Goal: Task Accomplishment & Management: Manage account settings

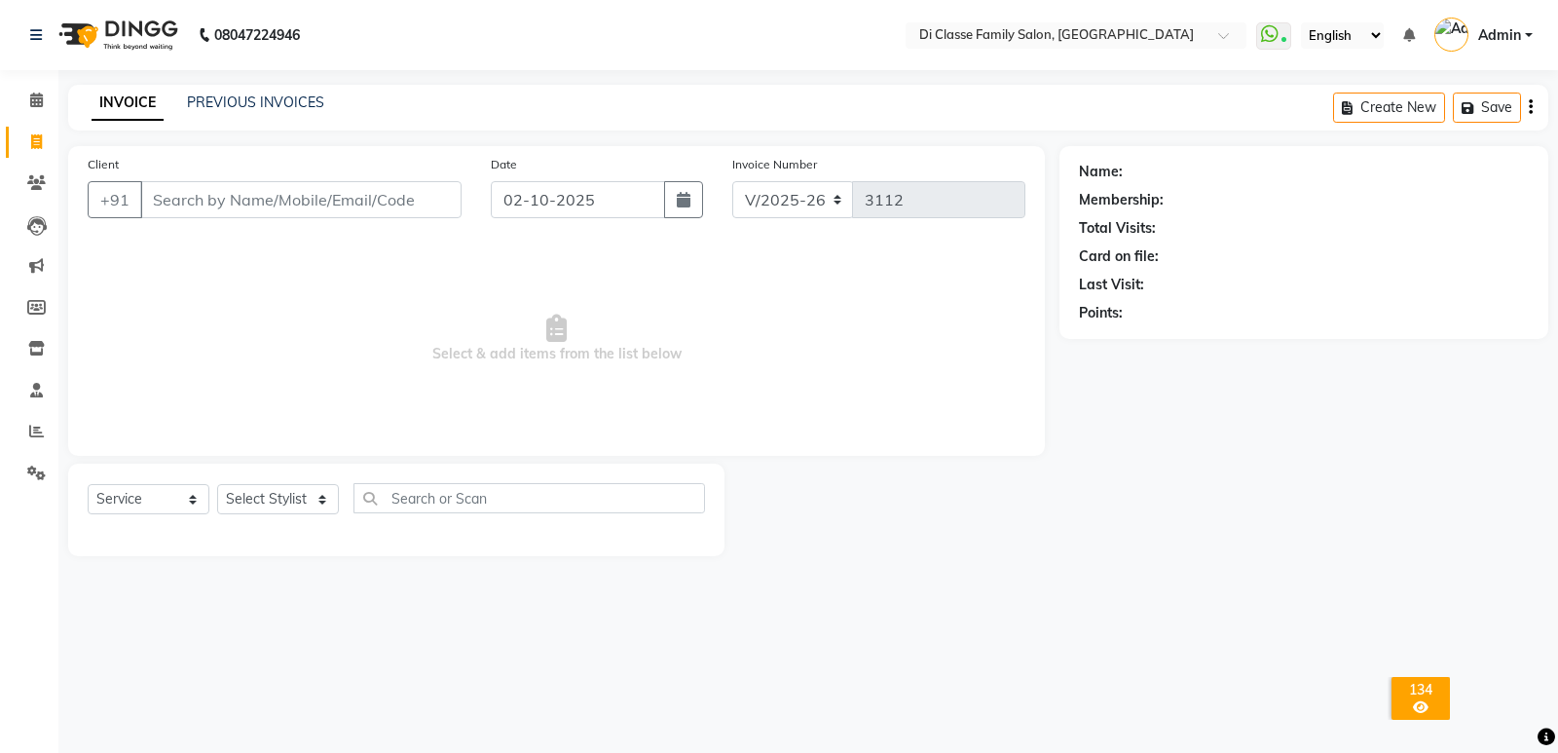
select select "6346"
select select "service"
click at [253, 100] on link "PREVIOUS INVOICES" at bounding box center [255, 102] width 137 height 18
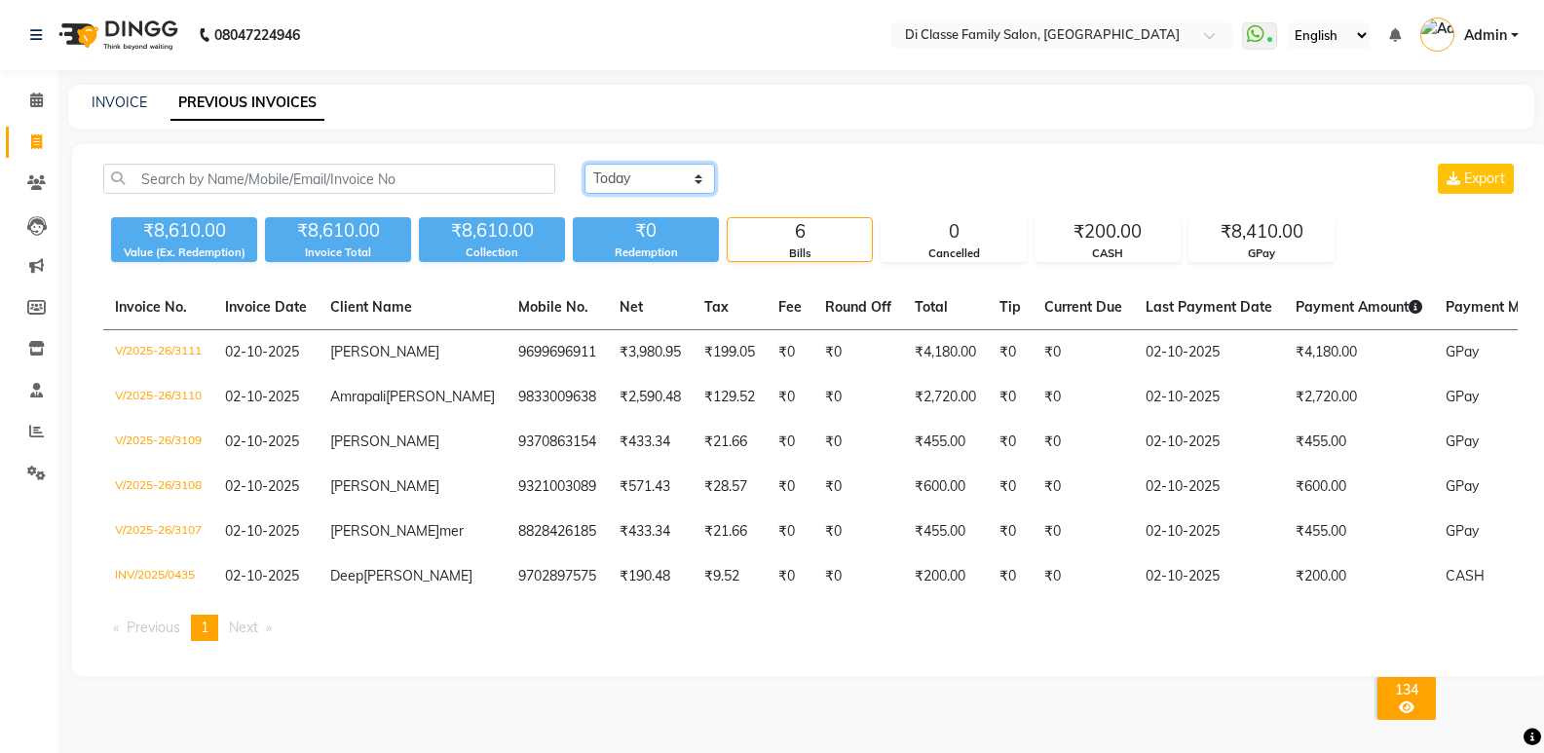
click at [697, 178] on select "[DATE] [DATE] Custom Range" at bounding box center [649, 179] width 131 height 30
select select "[DATE]"
click at [584, 164] on select "[DATE] [DATE] Custom Range" at bounding box center [649, 179] width 131 height 30
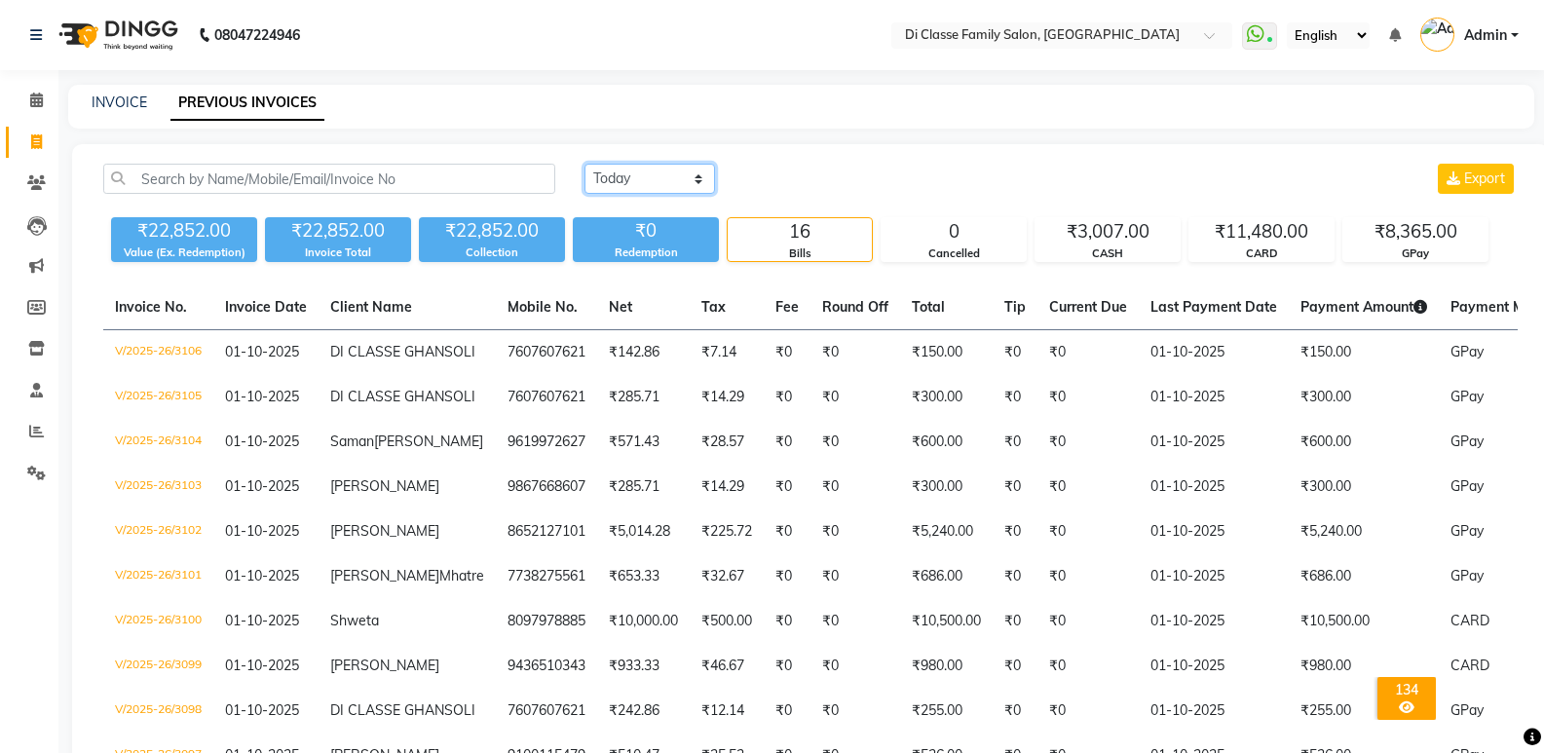
drag, startPoint x: 667, startPoint y: 171, endPoint x: 670, endPoint y: 187, distance: 15.9
click at [670, 183] on select "[DATE] [DATE] Custom Range" at bounding box center [649, 179] width 131 height 30
click at [584, 164] on select "[DATE] [DATE] Custom Range" at bounding box center [649, 179] width 131 height 30
click at [123, 101] on link "INVOICE" at bounding box center [120, 102] width 56 height 18
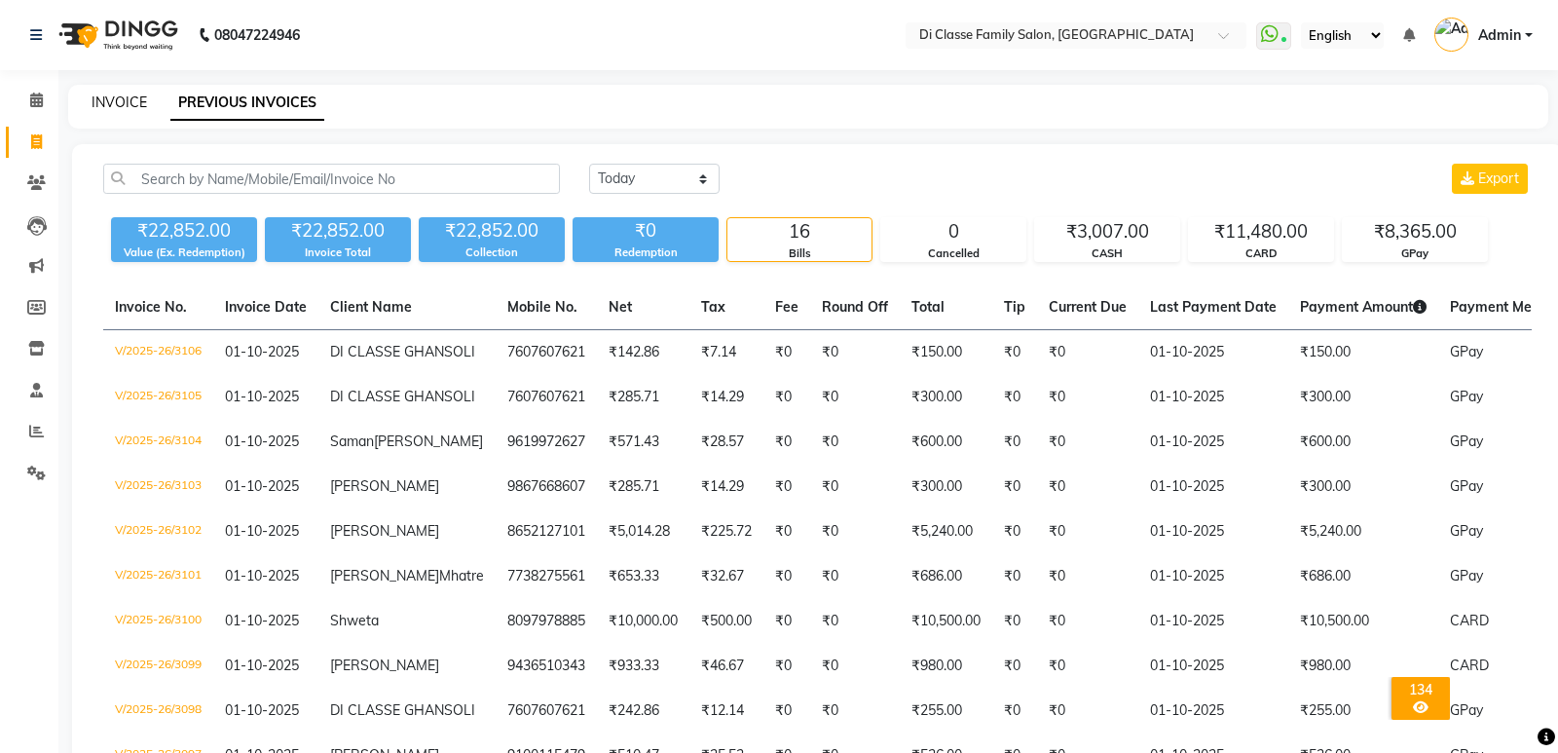
select select "6346"
select select "service"
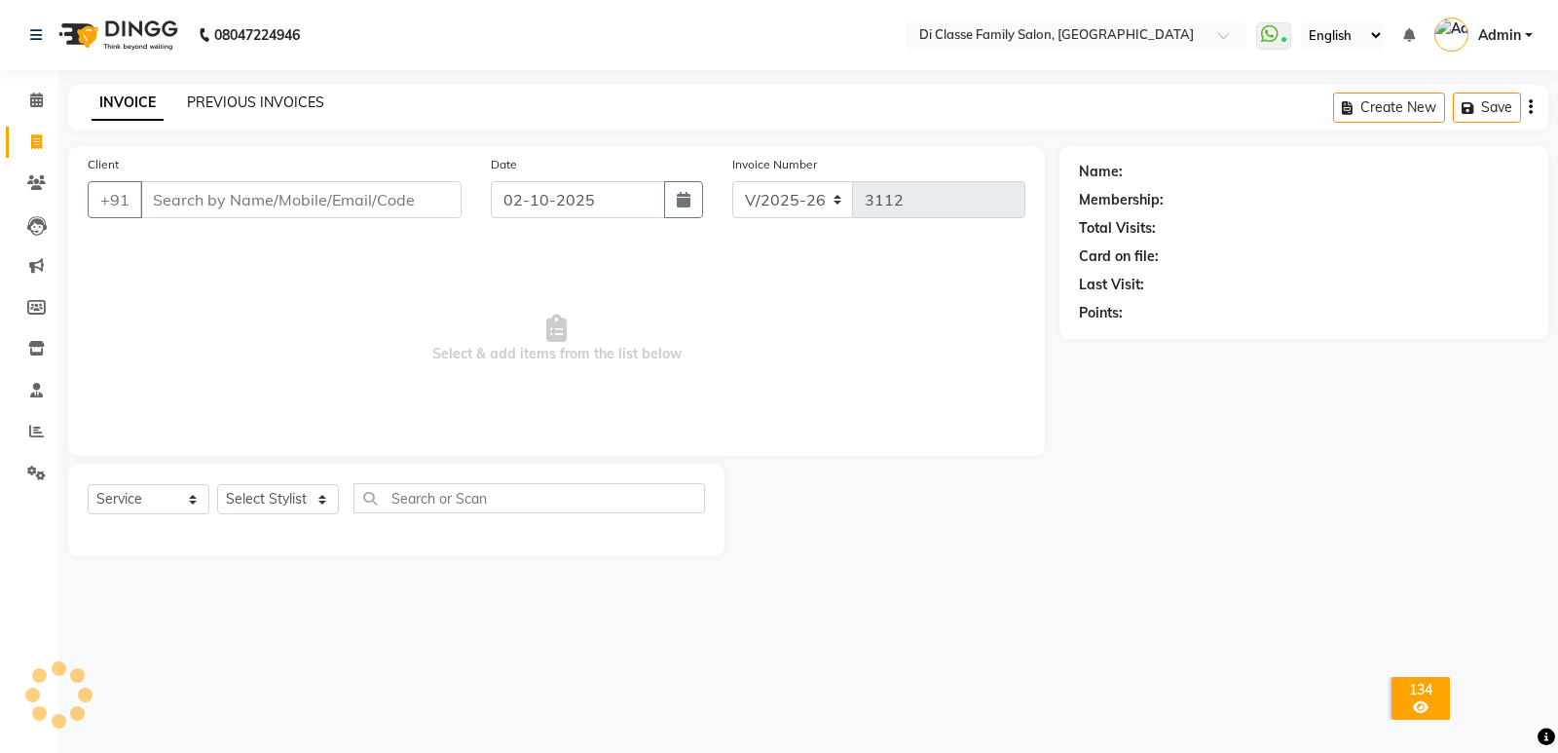
click at [308, 95] on link "PREVIOUS INVOICES" at bounding box center [255, 102] width 137 height 18
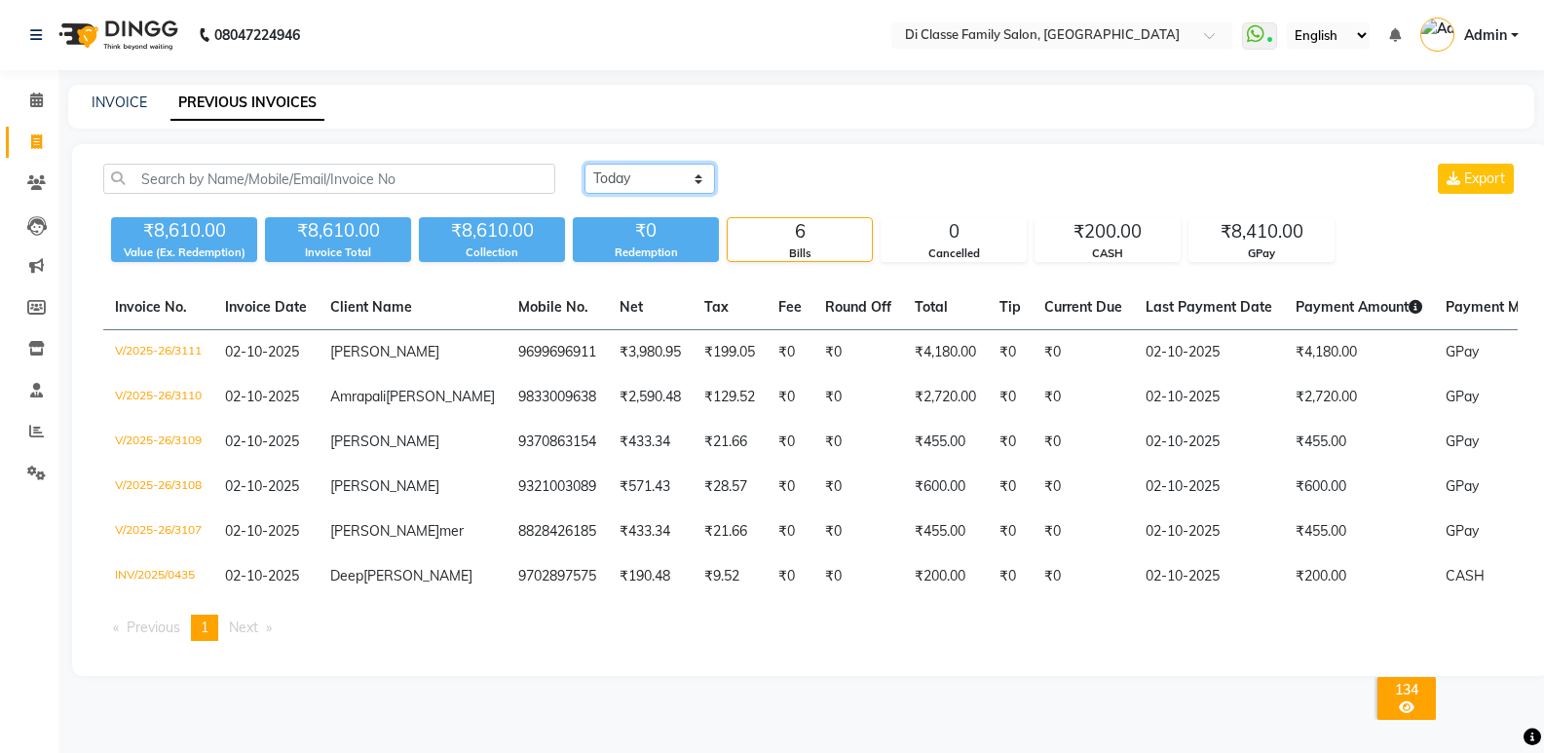
click at [621, 183] on select "[DATE] [DATE] Custom Range" at bounding box center [649, 179] width 131 height 30
click at [660, 135] on main "INVOICE PREVIOUS INVOICES [DATE] [DATE] Custom Range Export ₹8,610.00 Value (Ex…" at bounding box center [800, 395] width 1485 height 620
click at [29, 423] on span at bounding box center [36, 432] width 34 height 22
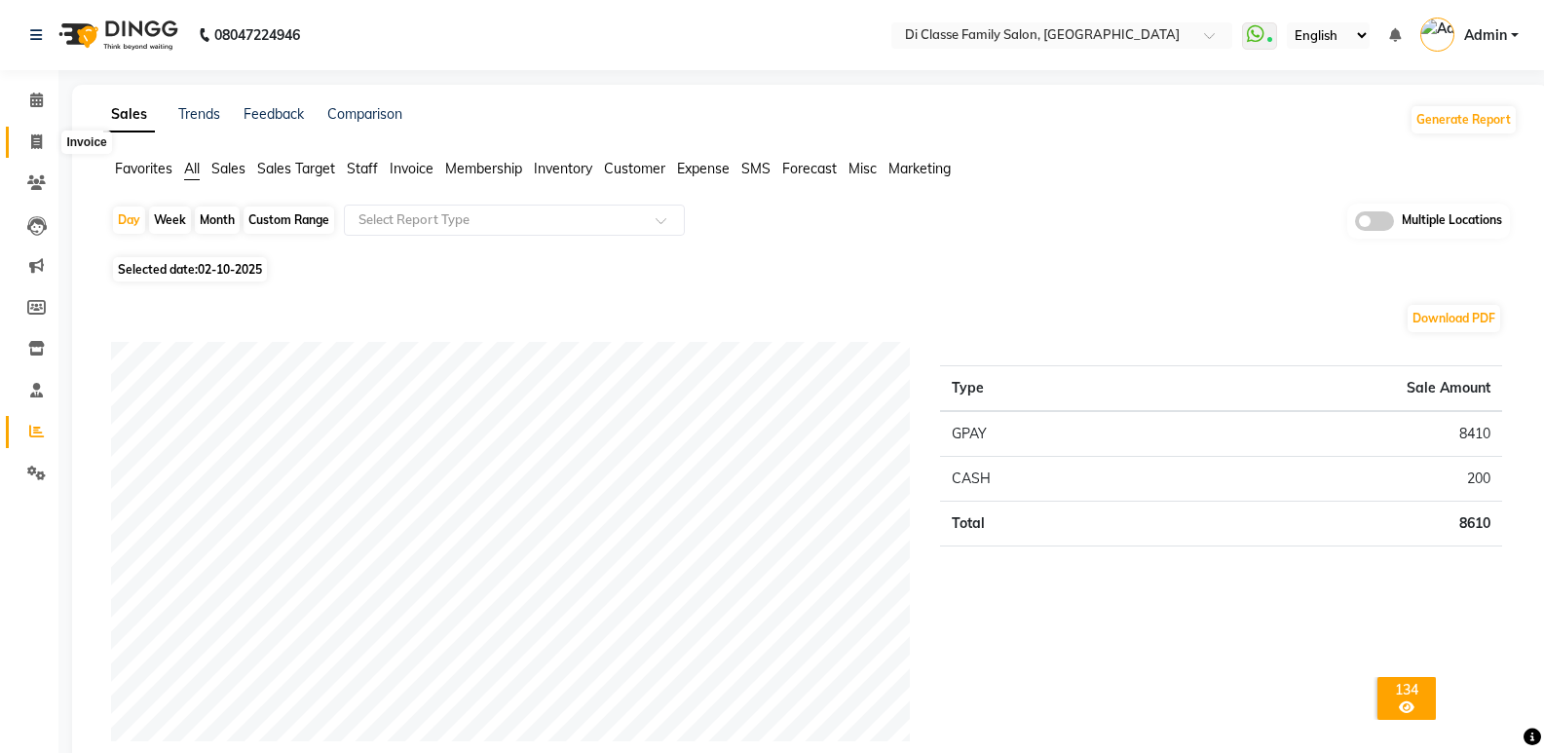
click at [43, 144] on span at bounding box center [36, 142] width 34 height 22
select select "6346"
select select "service"
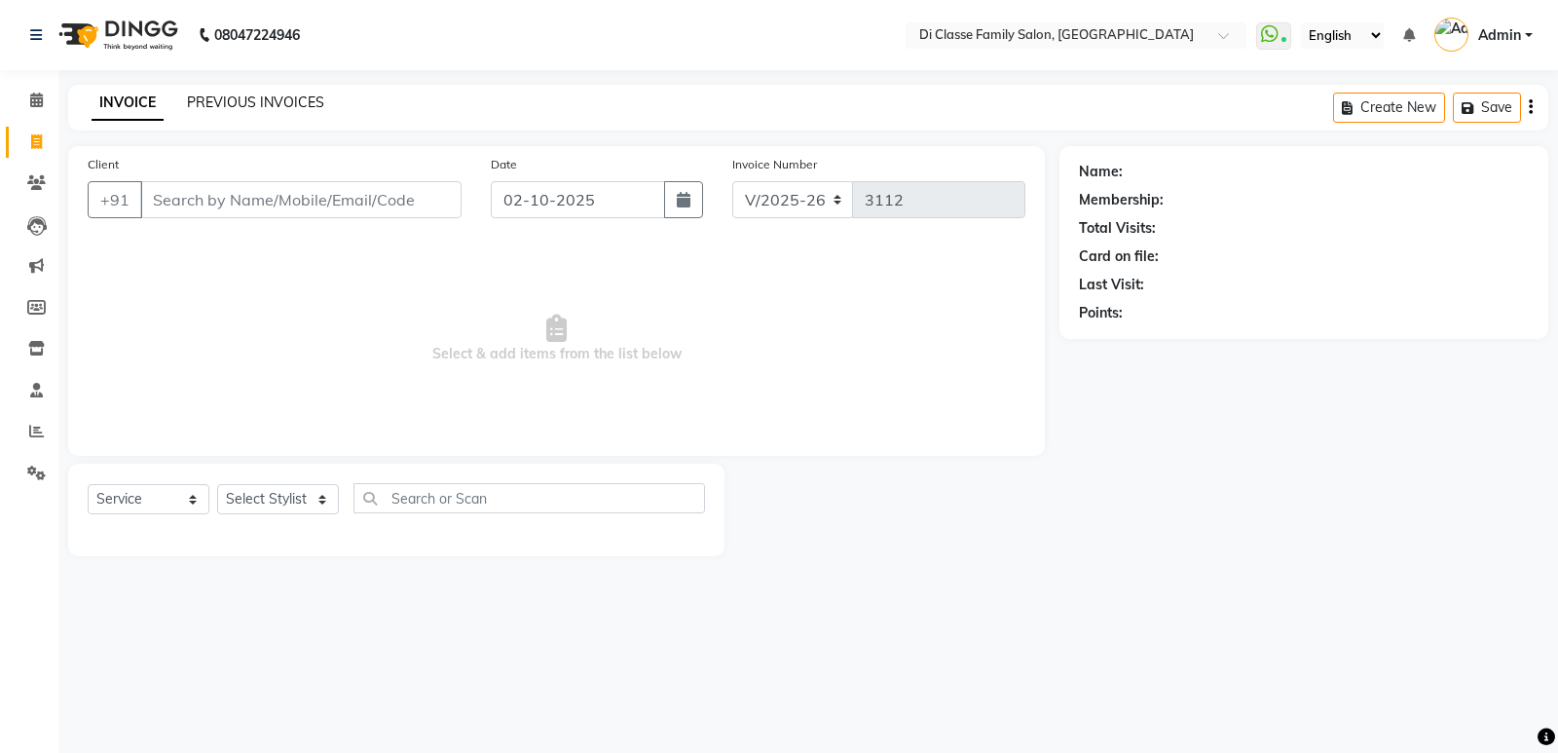
click at [295, 93] on link "PREVIOUS INVOICES" at bounding box center [255, 102] width 137 height 18
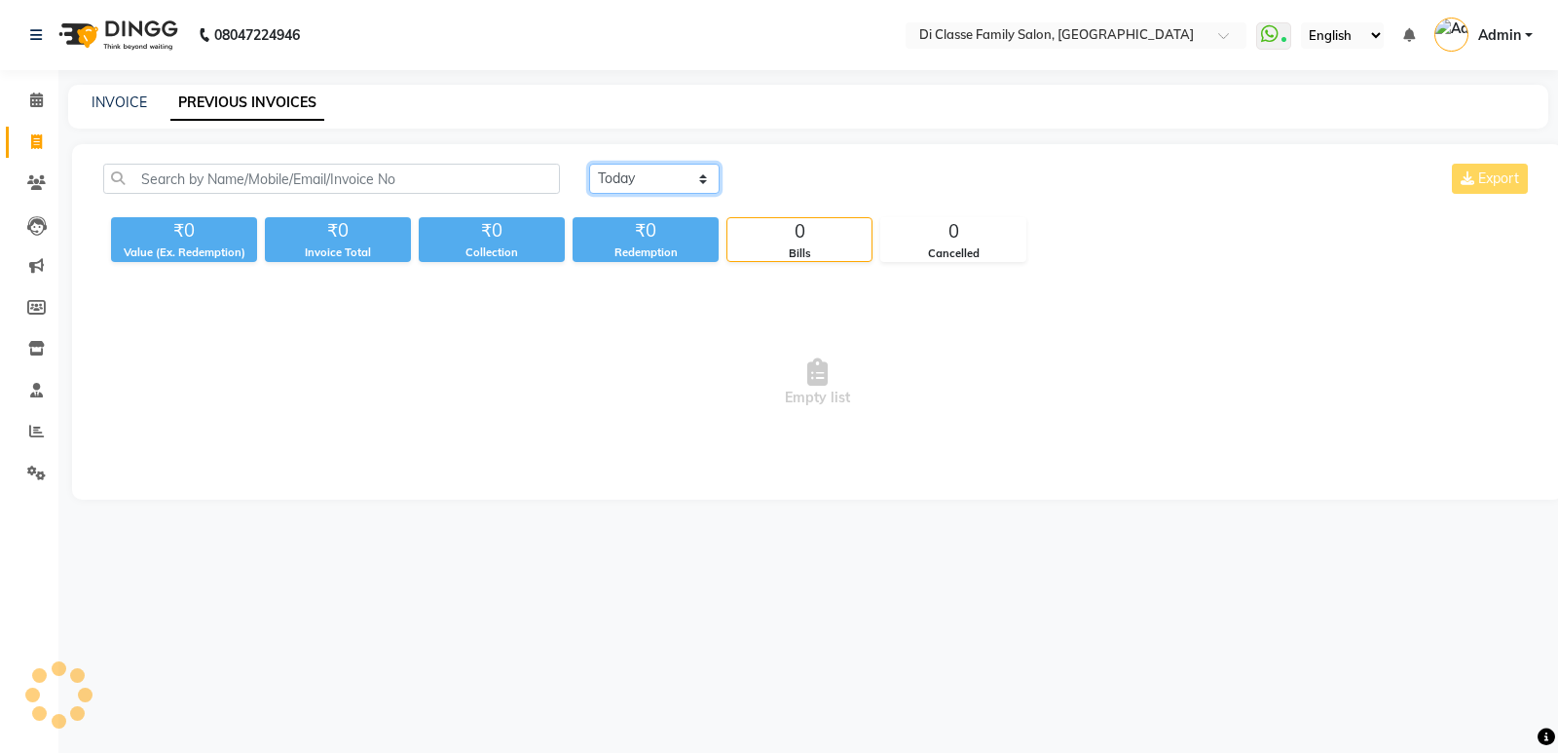
click at [691, 186] on select "[DATE] [DATE] Custom Range" at bounding box center [654, 179] width 131 height 30
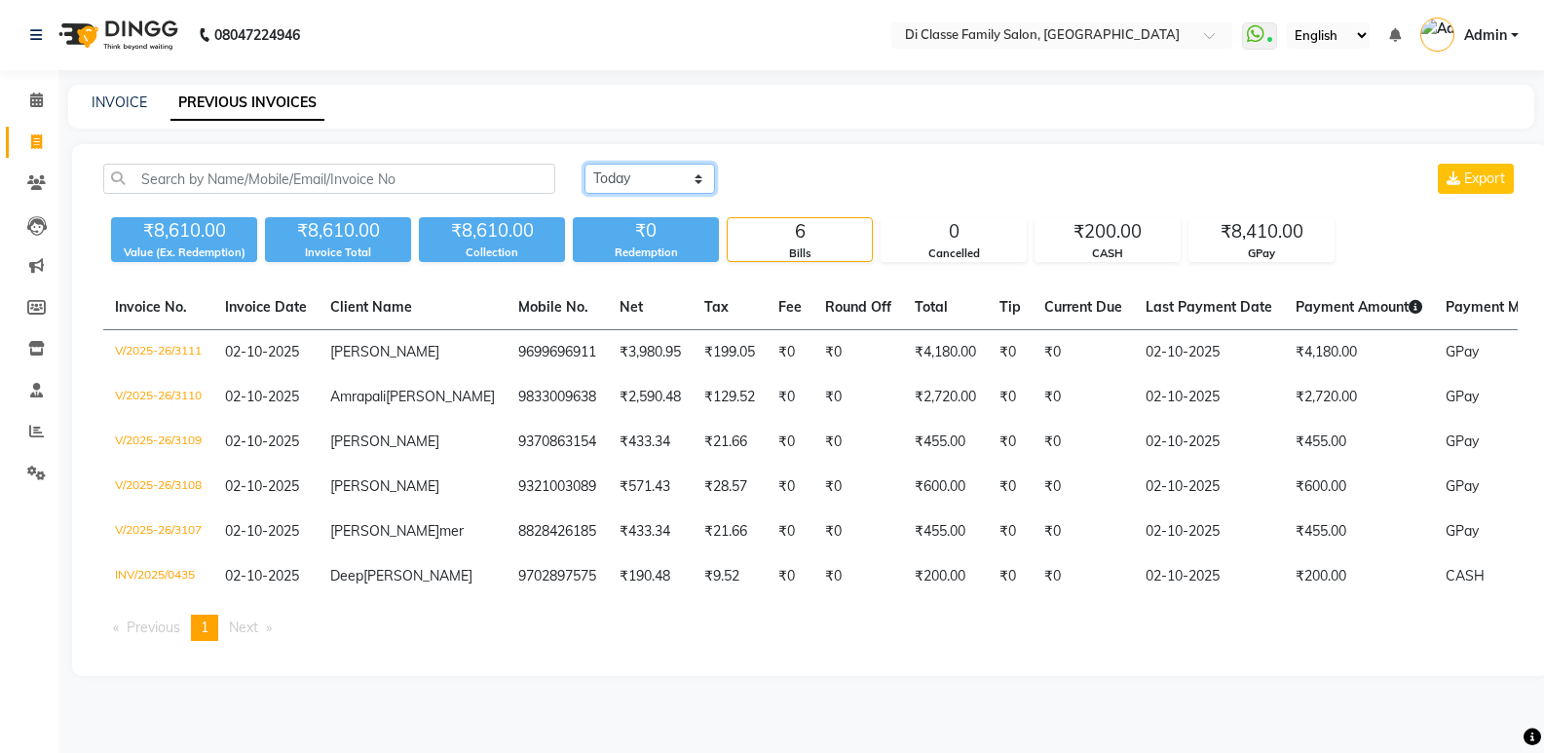
click at [584, 164] on select "[DATE] [DATE] Custom Range" at bounding box center [649, 179] width 131 height 30
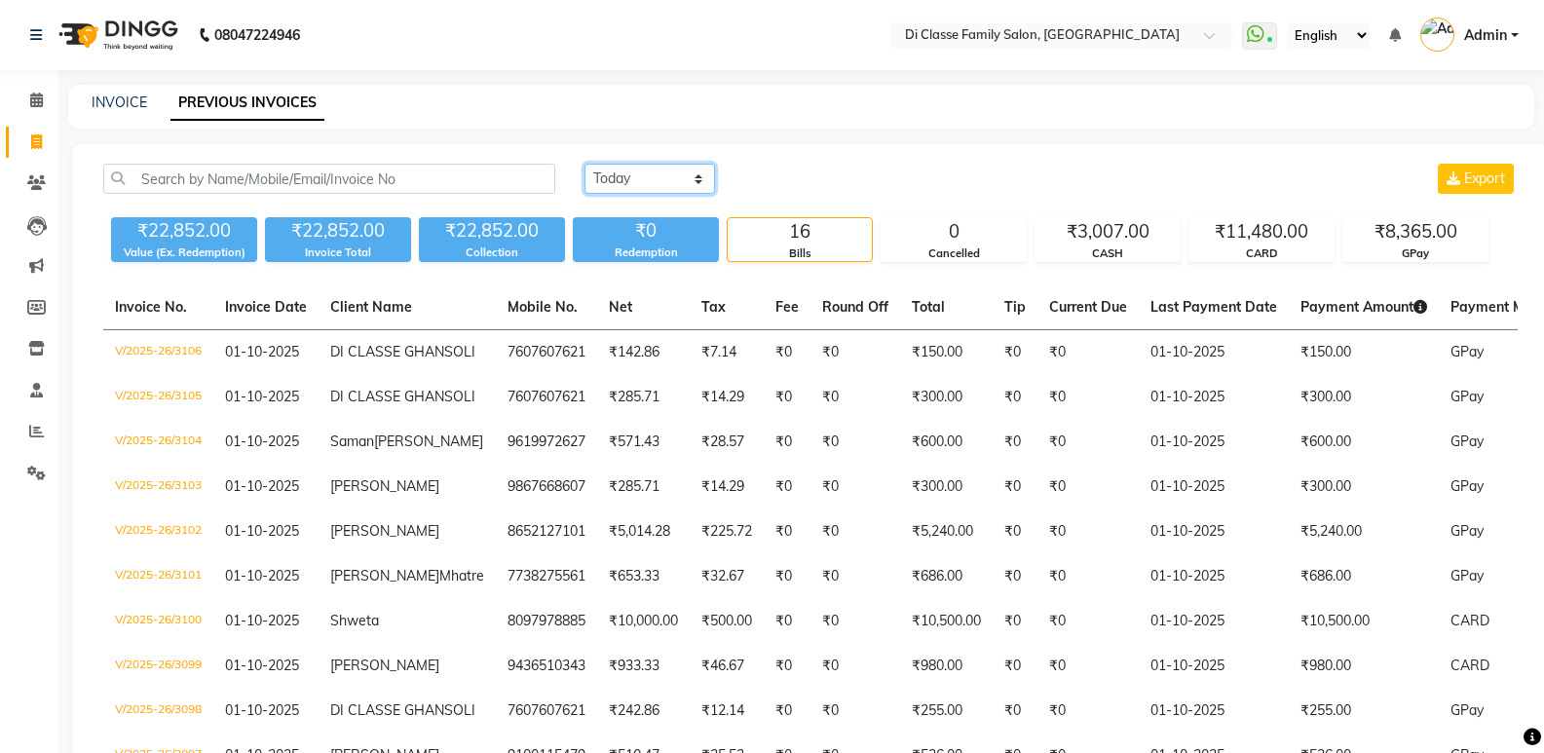
click at [632, 177] on select "[DATE] [DATE] Custom Range" at bounding box center [649, 179] width 131 height 30
click at [584, 164] on select "[DATE] [DATE] Custom Range" at bounding box center [649, 179] width 131 height 30
click at [630, 201] on div "[DATE] [DATE] Custom Range Export" at bounding box center [1051, 187] width 962 height 46
click at [640, 195] on div "[DATE] [DATE] Custom Range Export" at bounding box center [1051, 187] width 962 height 46
click at [640, 188] on select "[DATE] [DATE] Custom Range" at bounding box center [649, 179] width 131 height 30
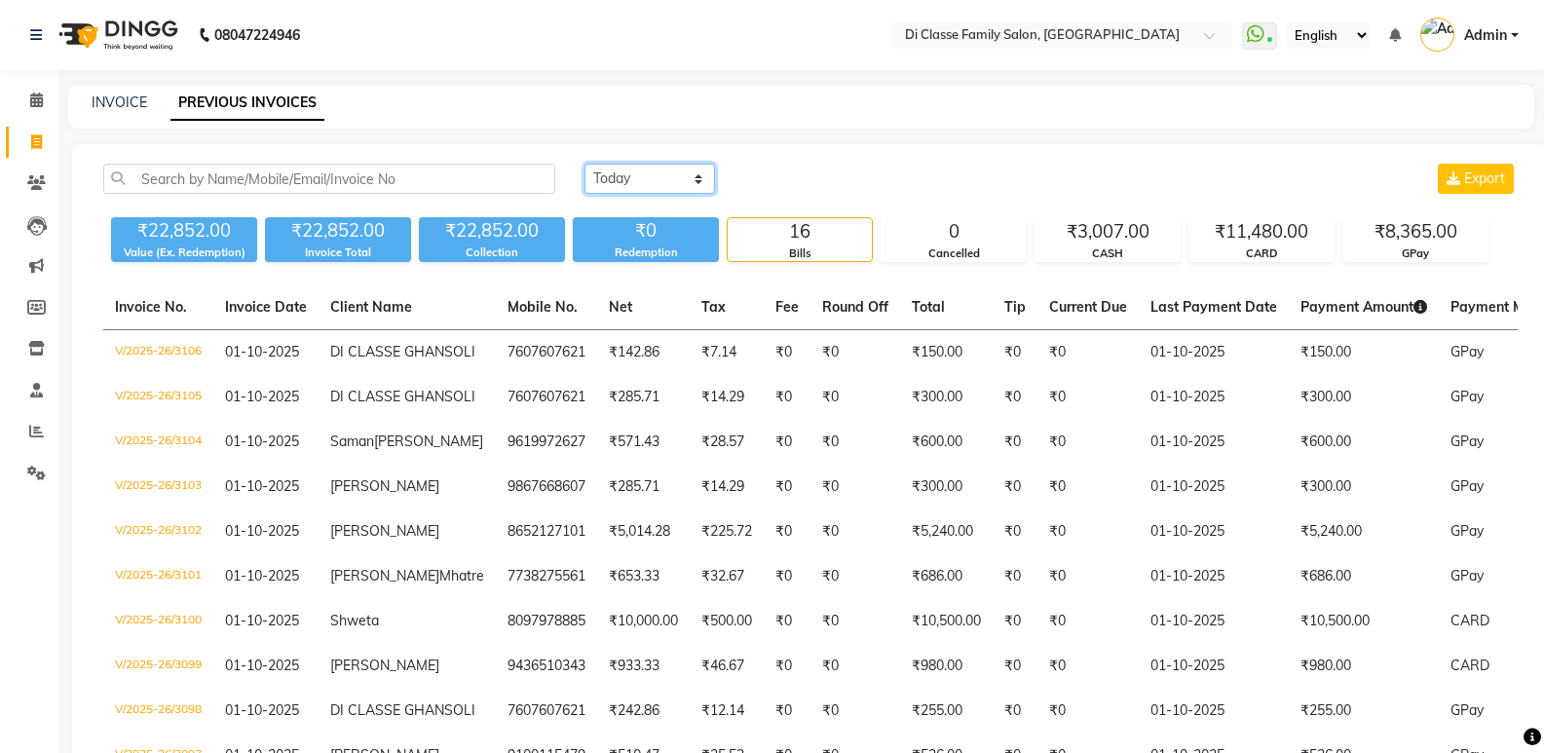
select select "range"
click at [584, 164] on select "[DATE] [DATE] Custom Range" at bounding box center [649, 179] width 131 height 30
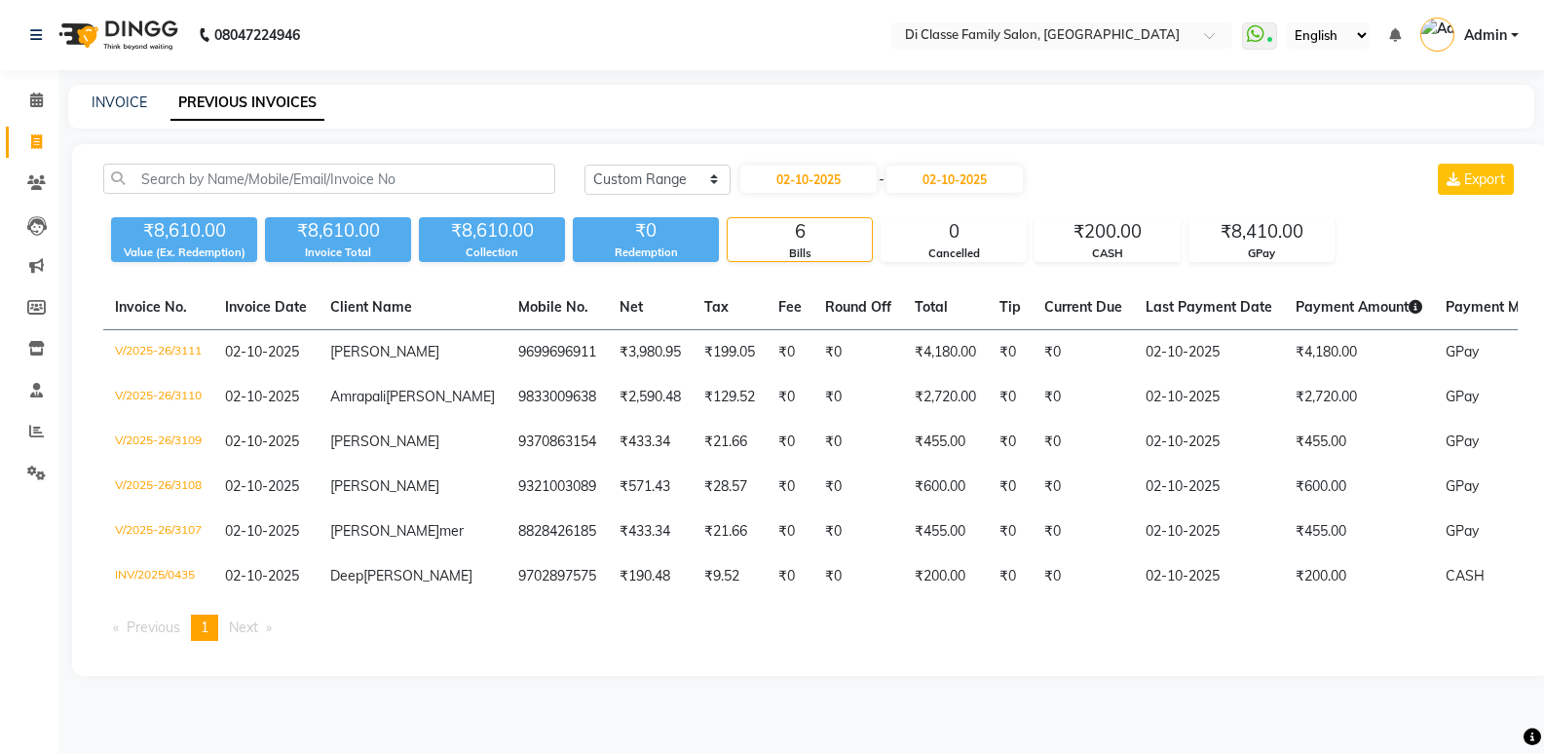
click at [793, 196] on div "[DATE] [DATE] Custom Range [DATE] - [DATE] Export" at bounding box center [1051, 187] width 962 height 46
click at [779, 191] on input "02-10-2025" at bounding box center [808, 179] width 136 height 27
select select "10"
select select "2025"
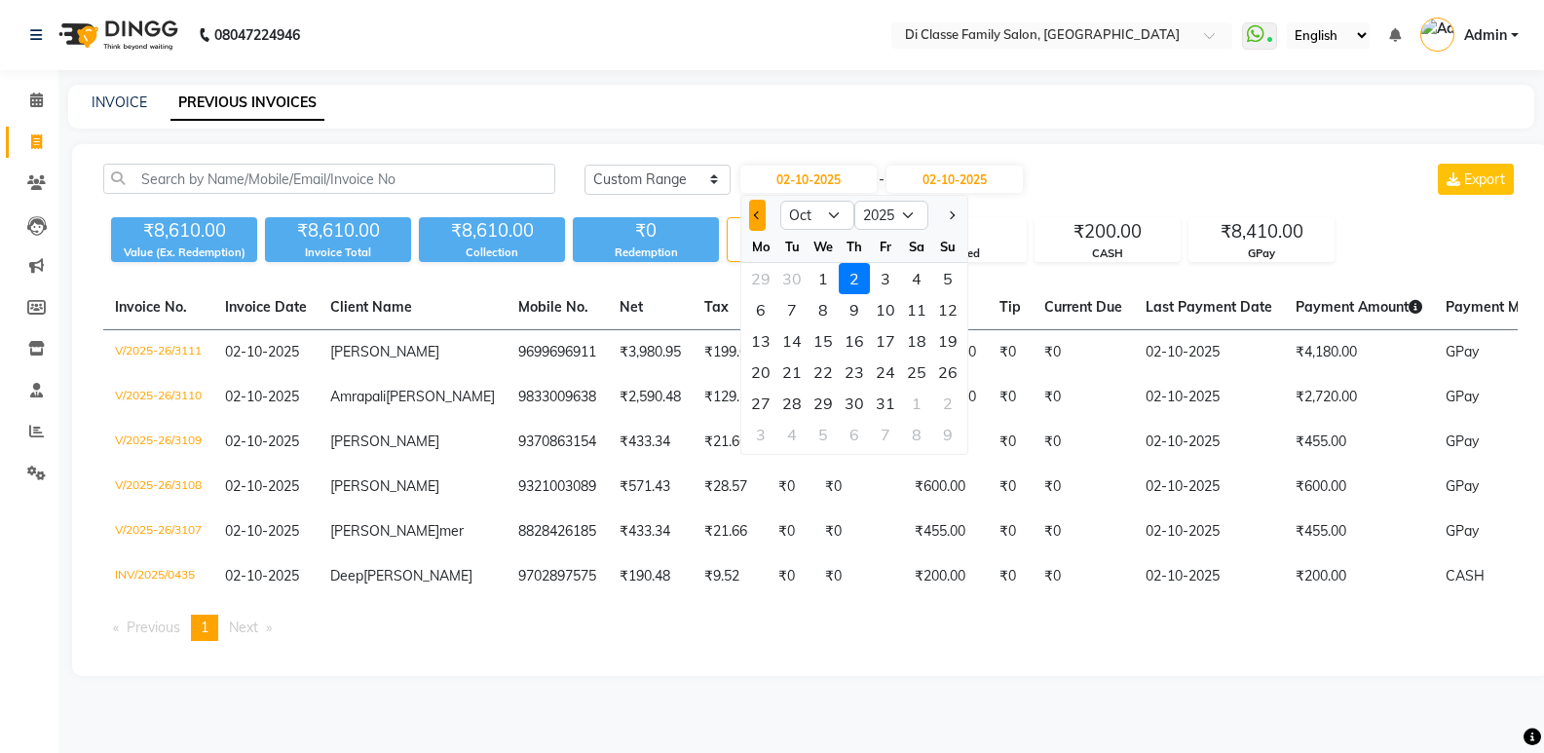
click at [761, 219] on button "Previous month" at bounding box center [757, 215] width 17 height 31
select select "9"
click at [770, 271] on div "1" at bounding box center [760, 278] width 31 height 31
type input "01-09-2025"
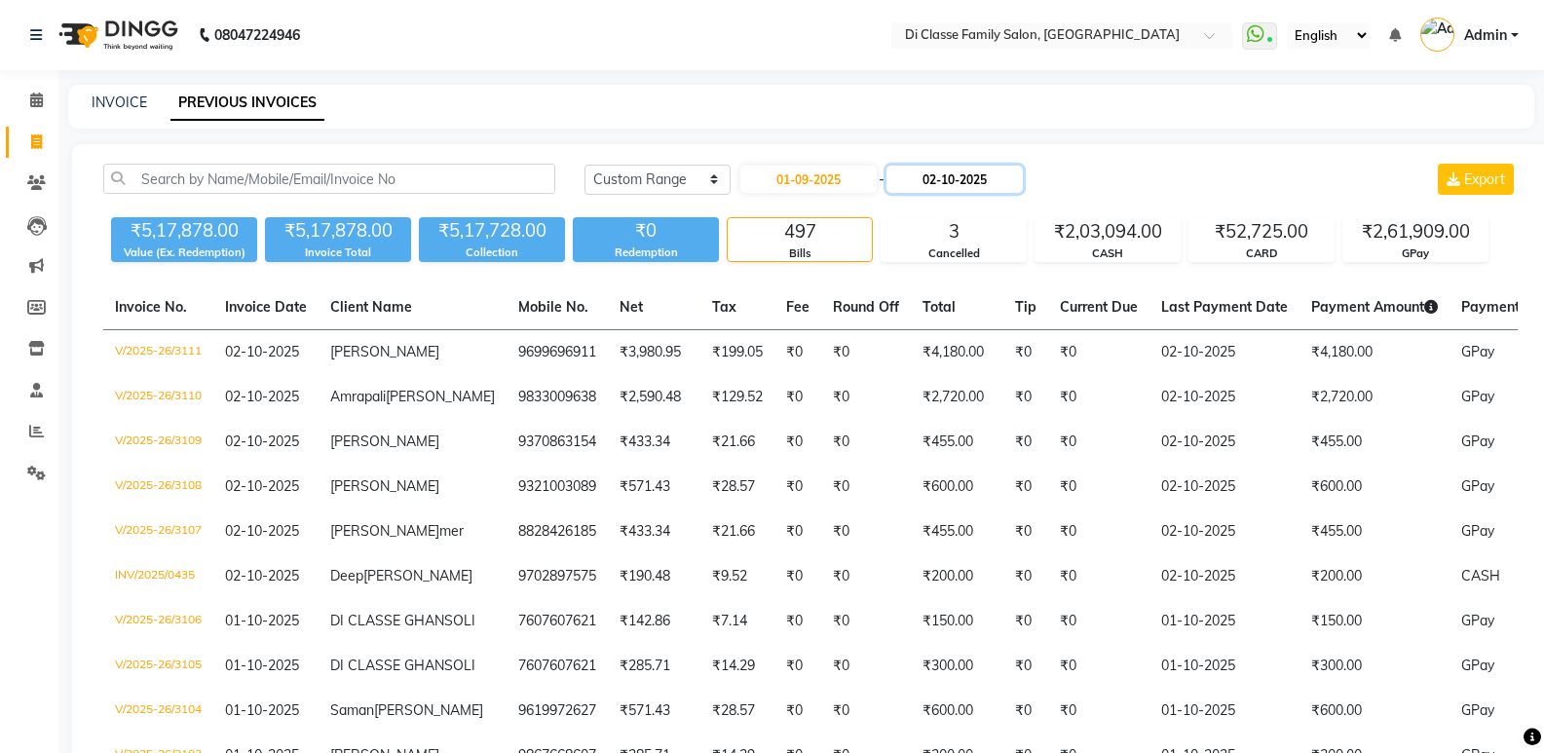
click at [942, 187] on input "02-10-2025" at bounding box center [954, 179] width 136 height 27
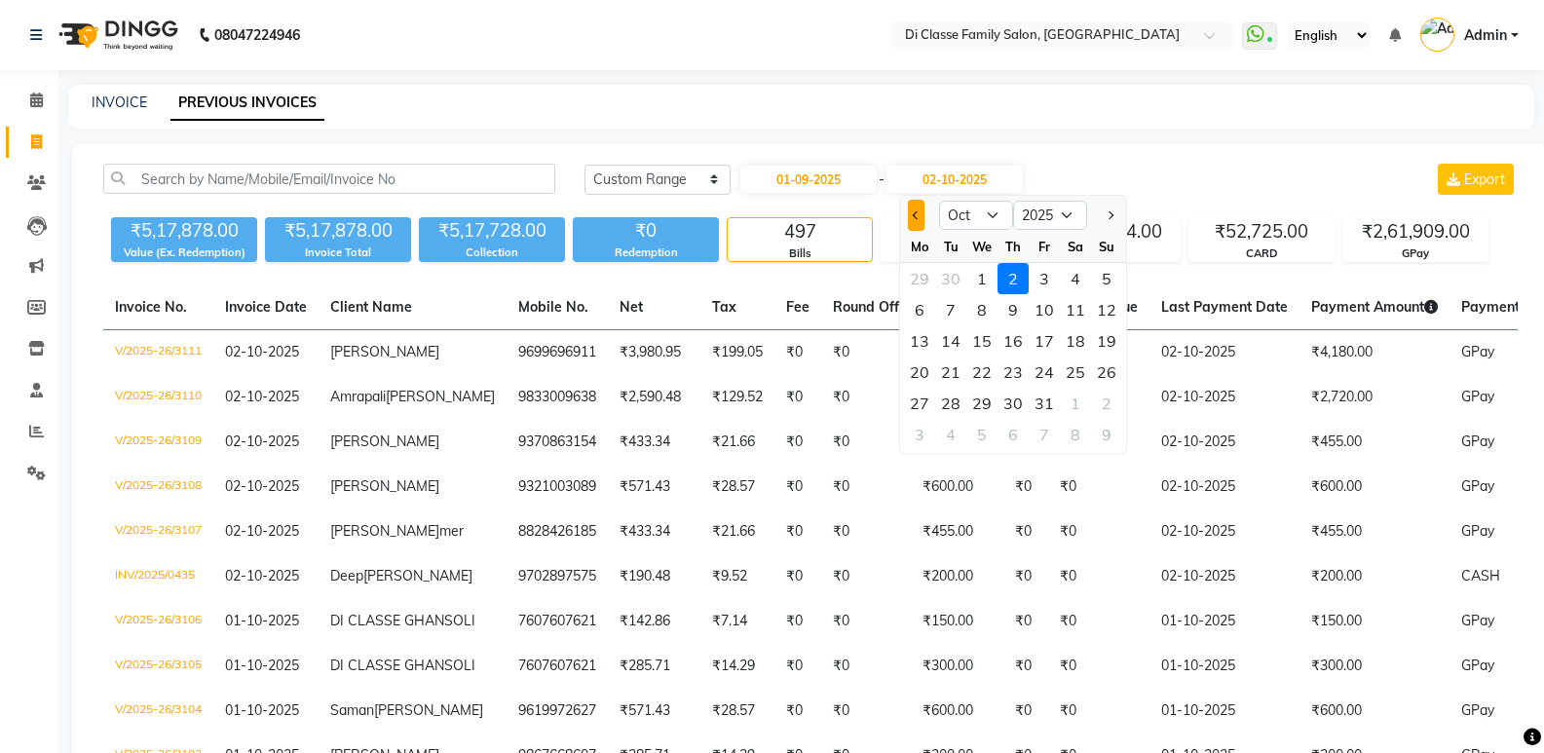
click at [919, 217] on button "Previous month" at bounding box center [916, 215] width 17 height 31
select select "9"
click at [962, 392] on div "30" at bounding box center [950, 403] width 31 height 31
type input "30-09-2025"
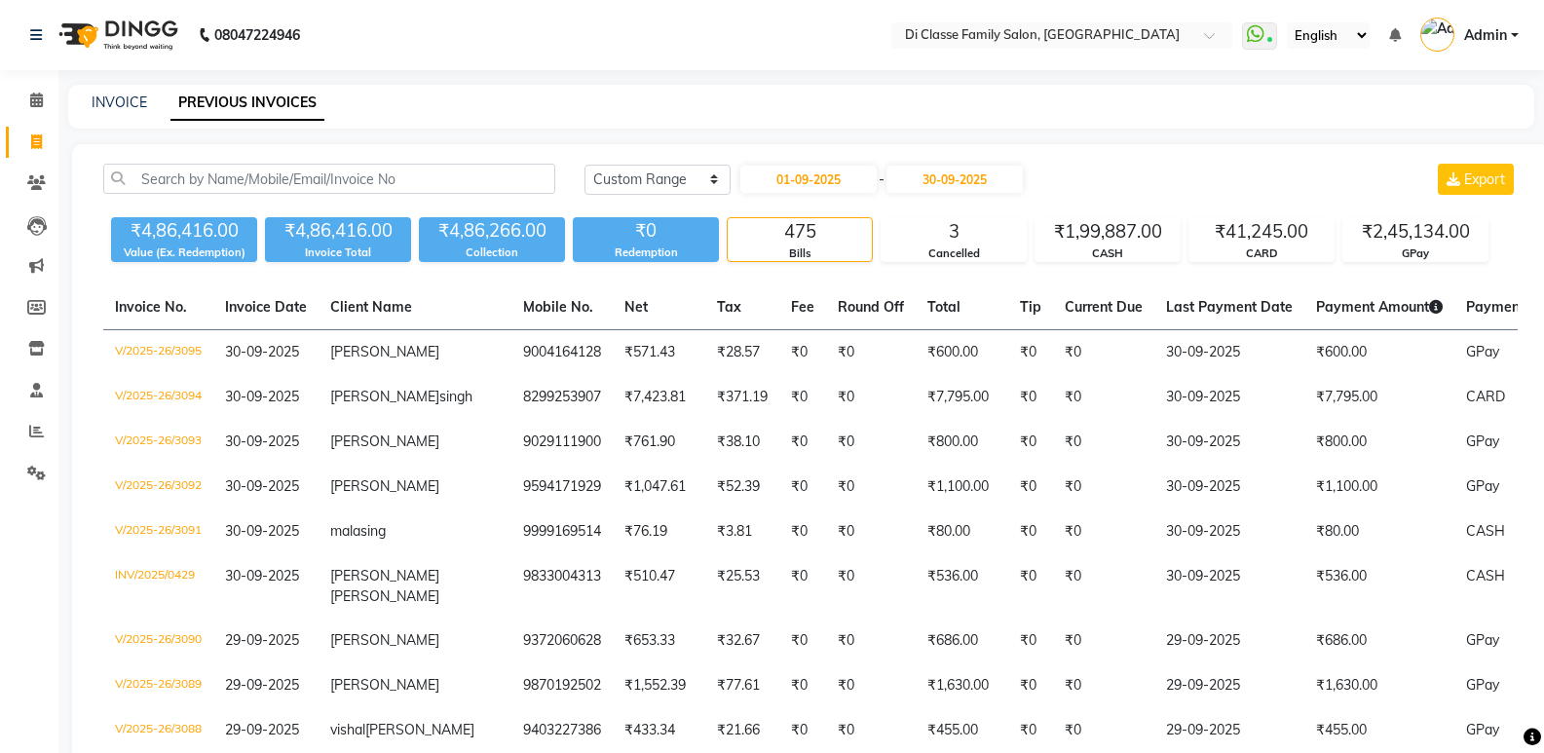
click at [115, 111] on div "INVOICE" at bounding box center [120, 103] width 56 height 20
click at [56, 170] on li "Clients" at bounding box center [29, 184] width 58 height 42
click at [41, 181] on icon at bounding box center [36, 182] width 19 height 15
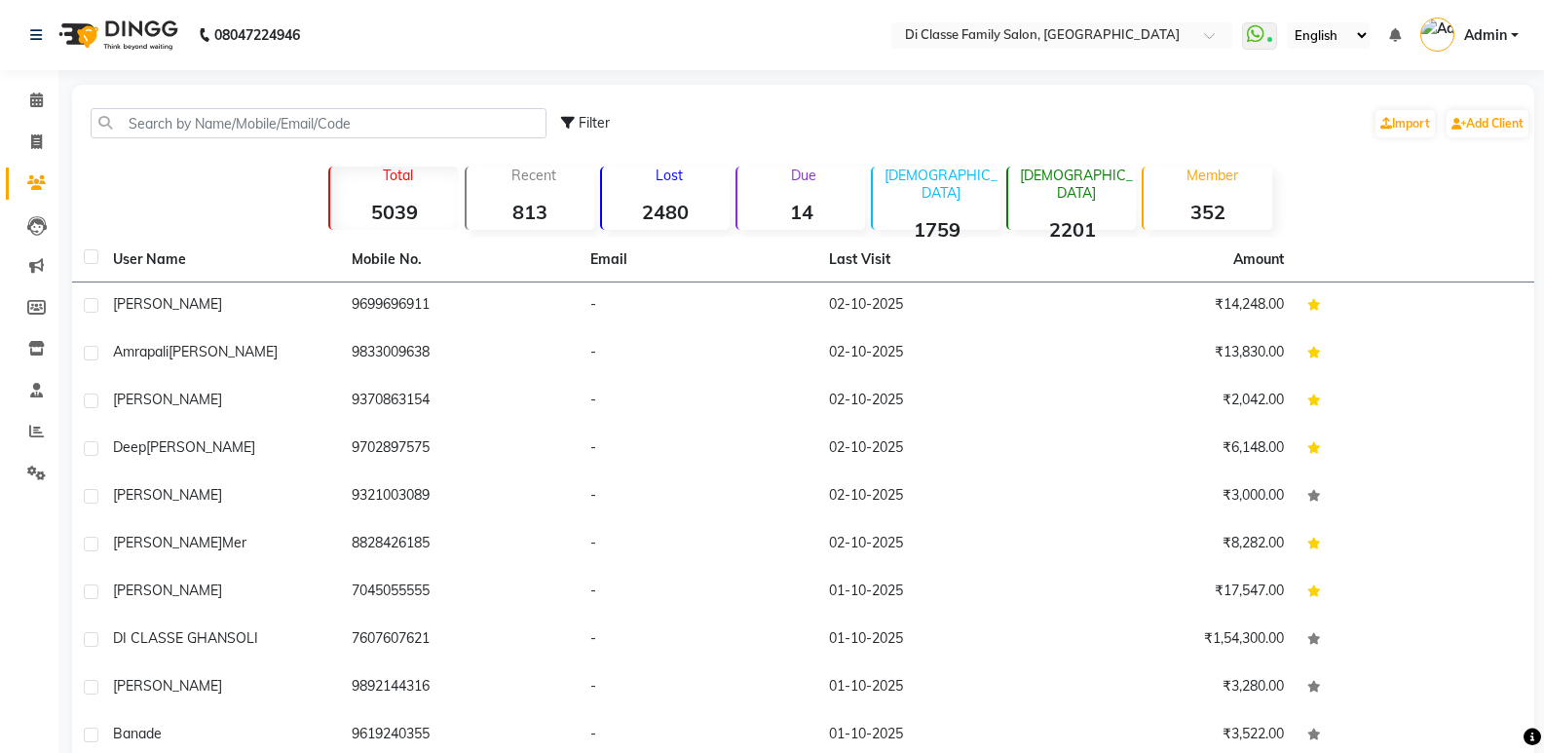
click at [1499, 43] on span "Admin" at bounding box center [1485, 35] width 43 height 20
click at [1393, 136] on link "Sign out" at bounding box center [1418, 140] width 178 height 30
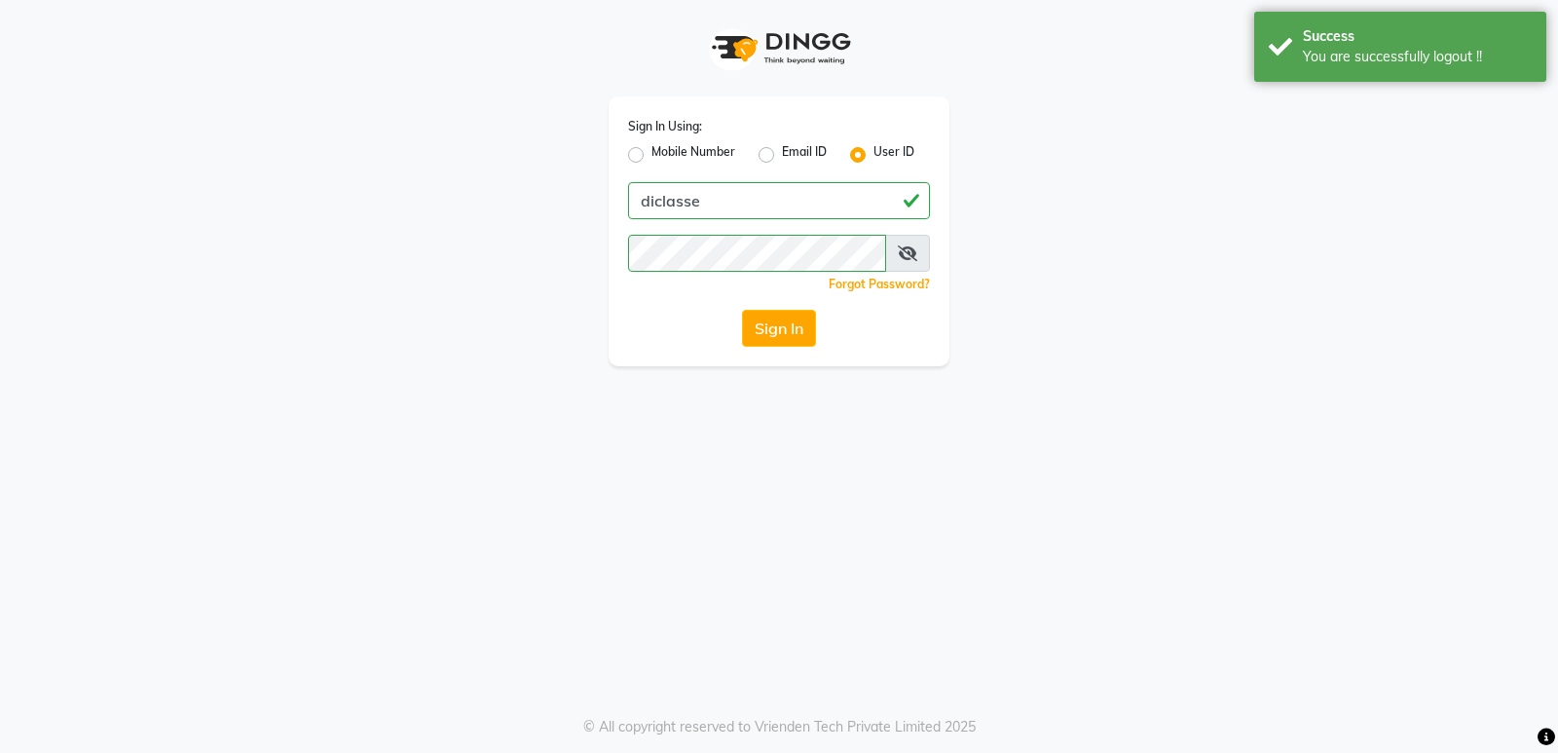
click at [652, 152] on label "Mobile Number" at bounding box center [694, 154] width 84 height 23
click at [652, 152] on input "Mobile Number" at bounding box center [658, 149] width 13 height 13
radio input "true"
radio input "false"
click at [875, 157] on label "User ID" at bounding box center [894, 154] width 41 height 23
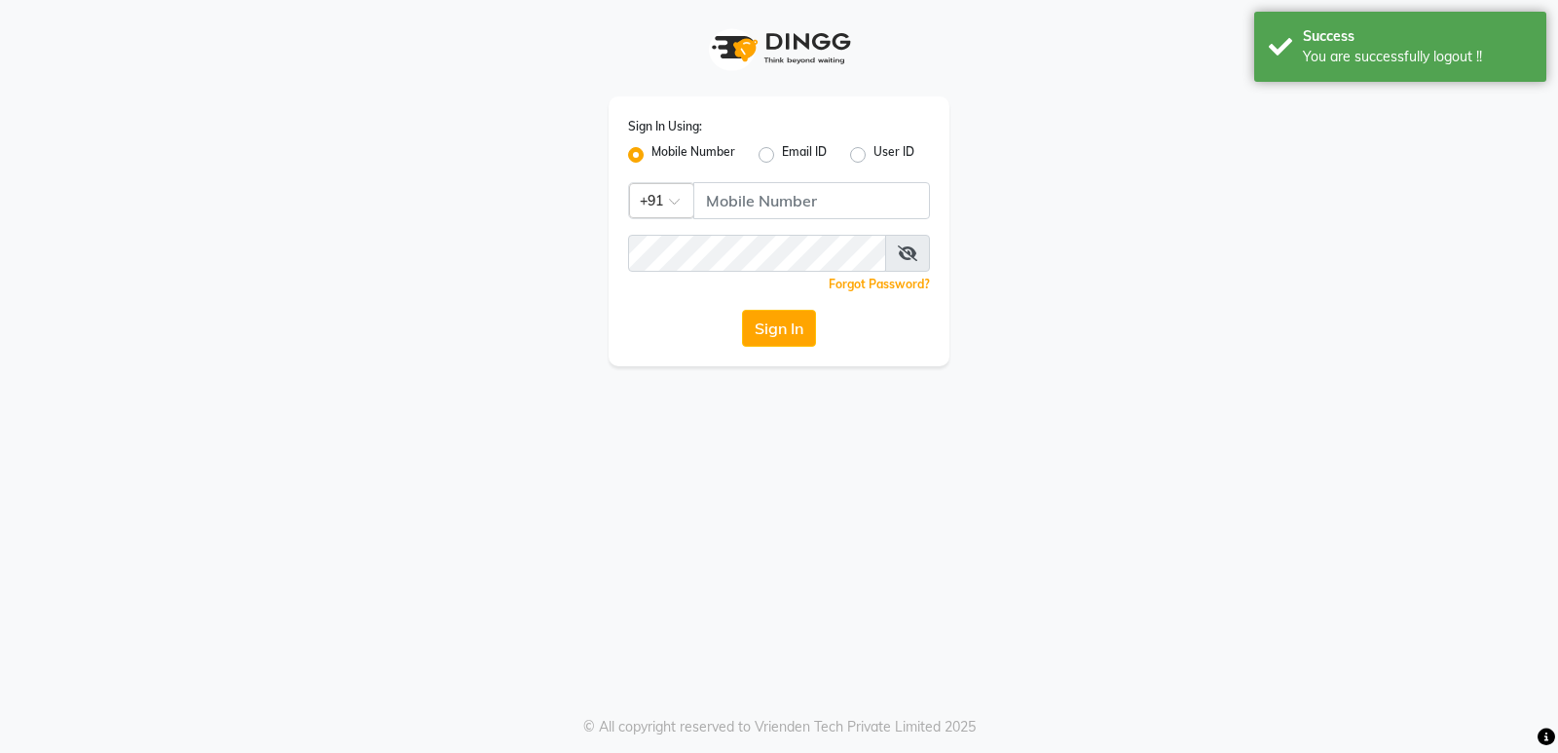
click at [875, 156] on input "User ID" at bounding box center [880, 149] width 13 height 13
radio input "true"
click at [633, 167] on div "Sign In Using: Mobile Number Email ID User ID Remember me Forgot Password? Sign…" at bounding box center [779, 231] width 341 height 270
click at [612, 152] on div "Sign In Using: Mobile Number Email ID User ID Remember me Forgot Password? Sign…" at bounding box center [779, 231] width 341 height 270
click at [627, 150] on div "Sign In Using: Mobile Number Email ID User ID Remember me Forgot Password? Sign…" at bounding box center [779, 231] width 341 height 270
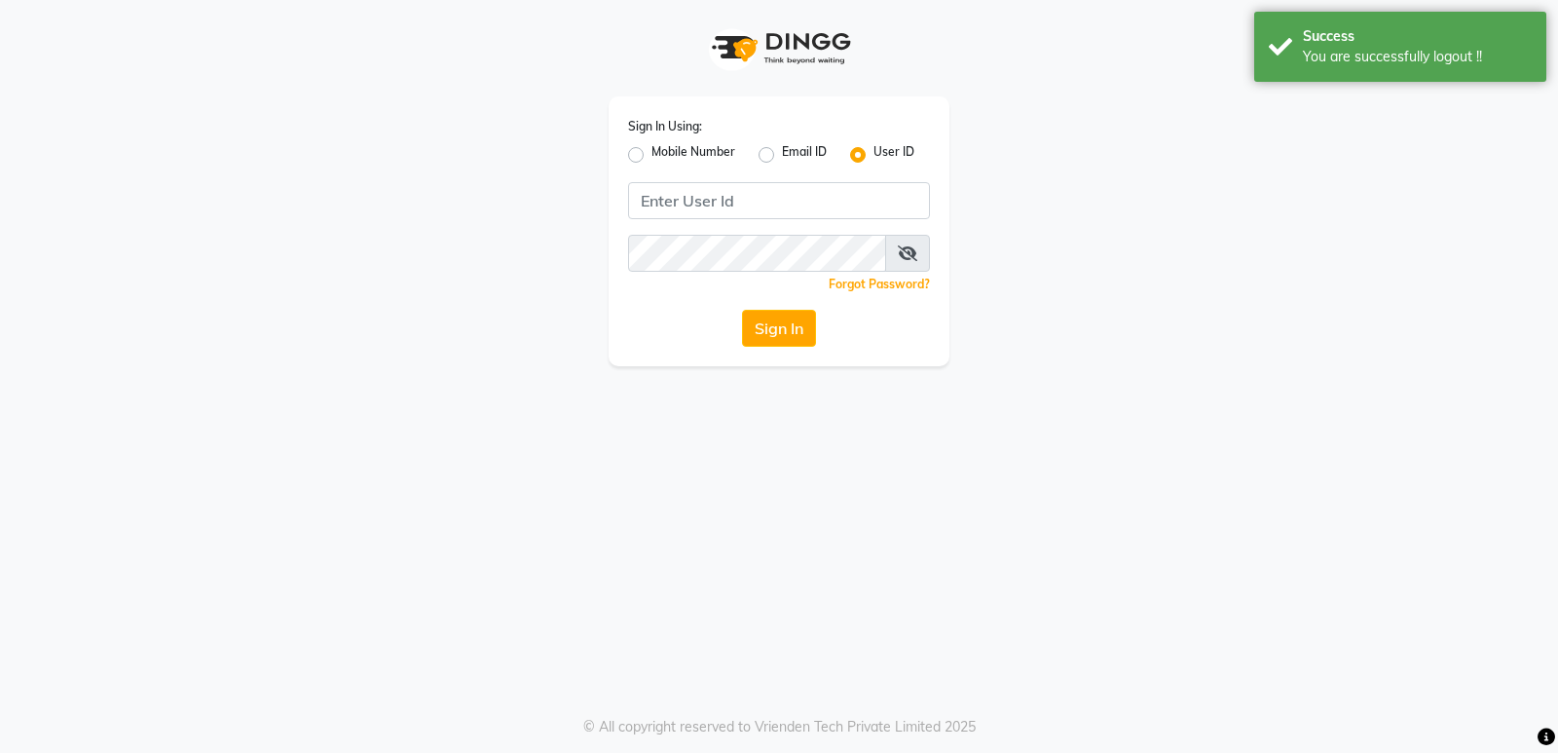
click at [652, 153] on label "Mobile Number" at bounding box center [694, 154] width 84 height 23
click at [652, 153] on input "Mobile Number" at bounding box center [658, 149] width 13 height 13
radio input "true"
radio input "false"
drag, startPoint x: 701, startPoint y: 183, endPoint x: 718, endPoint y: 193, distance: 19.2
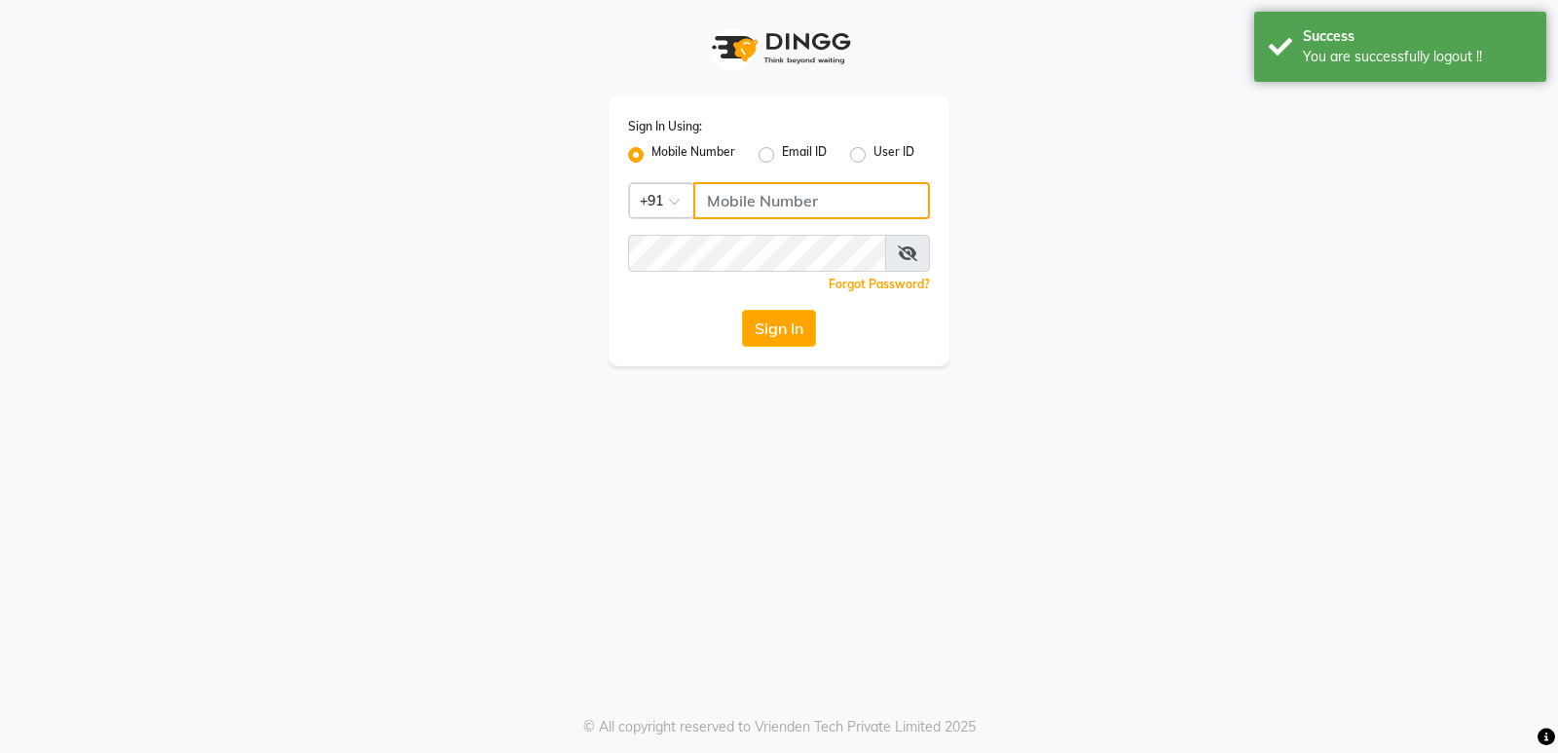
click at [708, 188] on input "Username" at bounding box center [811, 200] width 237 height 37
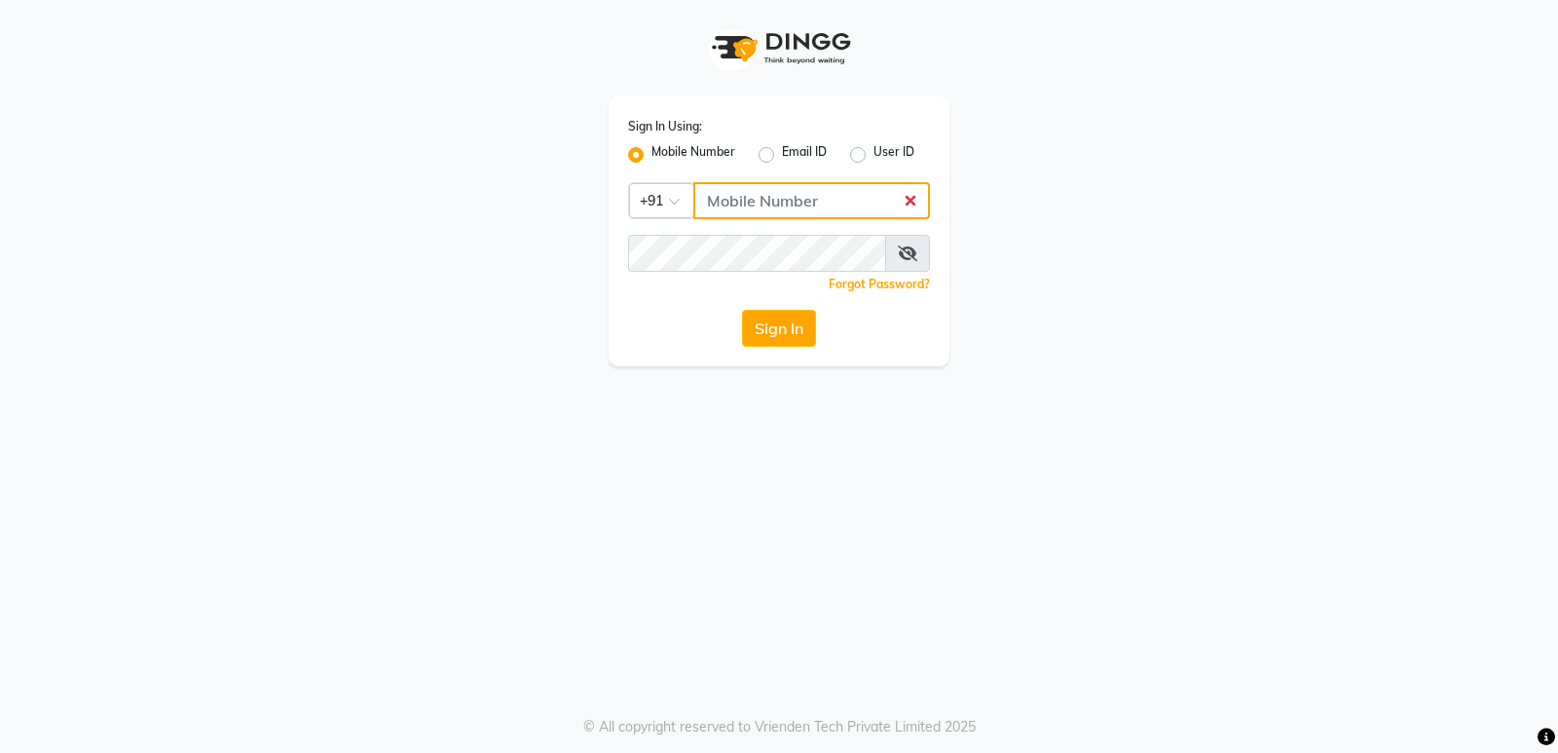
click at [799, 206] on input "Username" at bounding box center [811, 200] width 237 height 37
type input "7607607621"
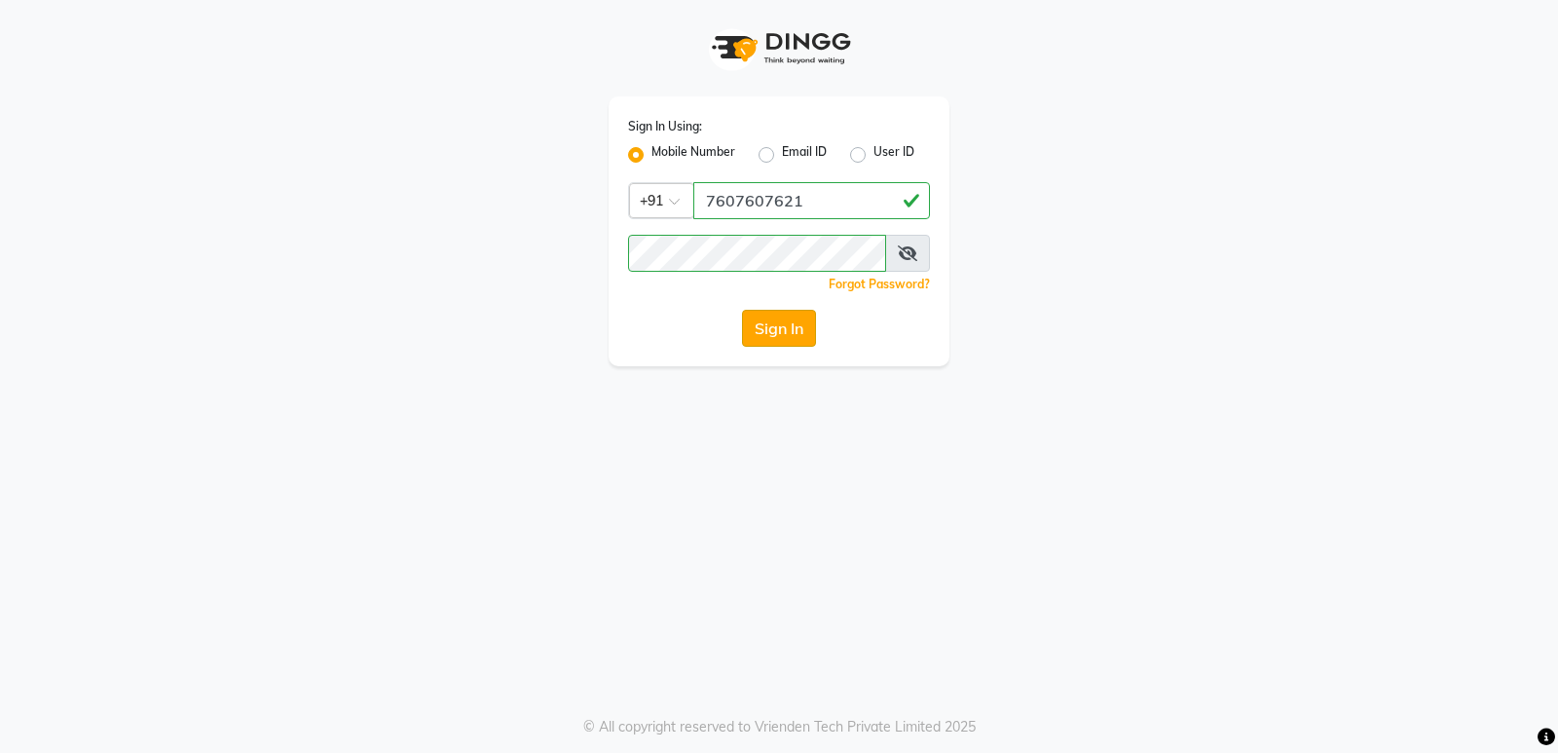
click at [797, 313] on button "Sign In" at bounding box center [779, 328] width 74 height 37
